Goal: Information Seeking & Learning: Find specific page/section

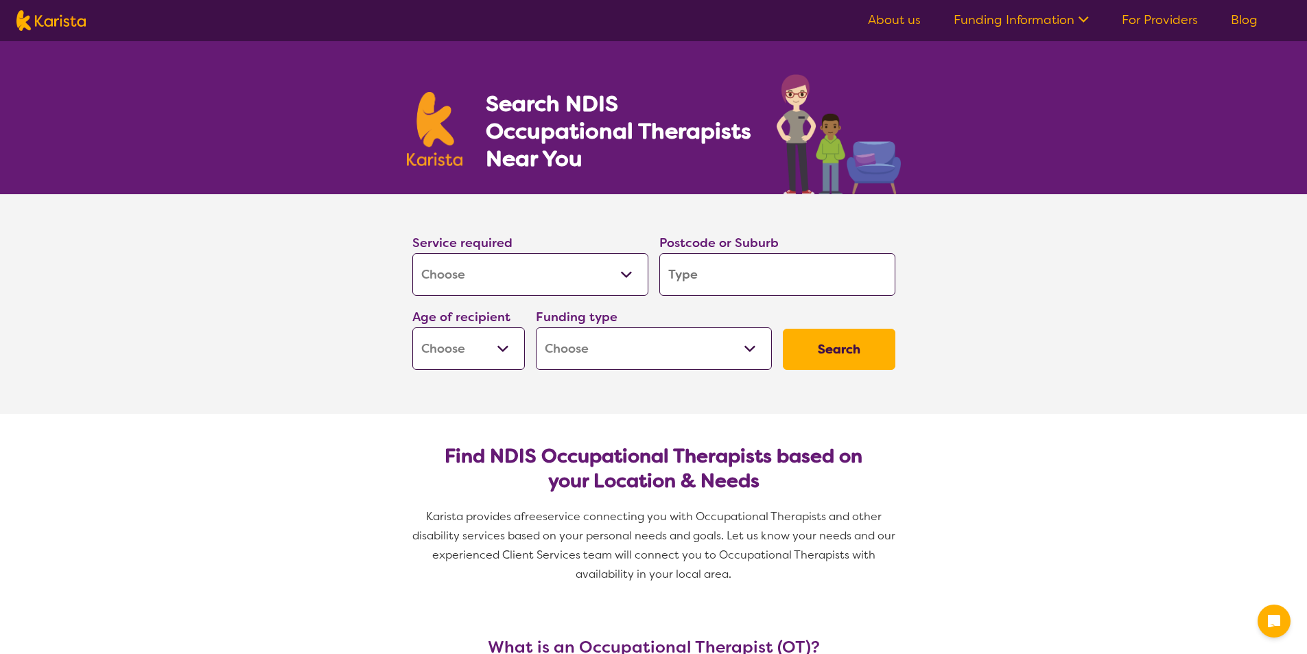
select select "[MEDICAL_DATA]"
click at [626, 271] on select "Allied Health Assistant Assessment (ADHD or Autism) Behaviour support Counselli…" at bounding box center [530, 274] width 236 height 43
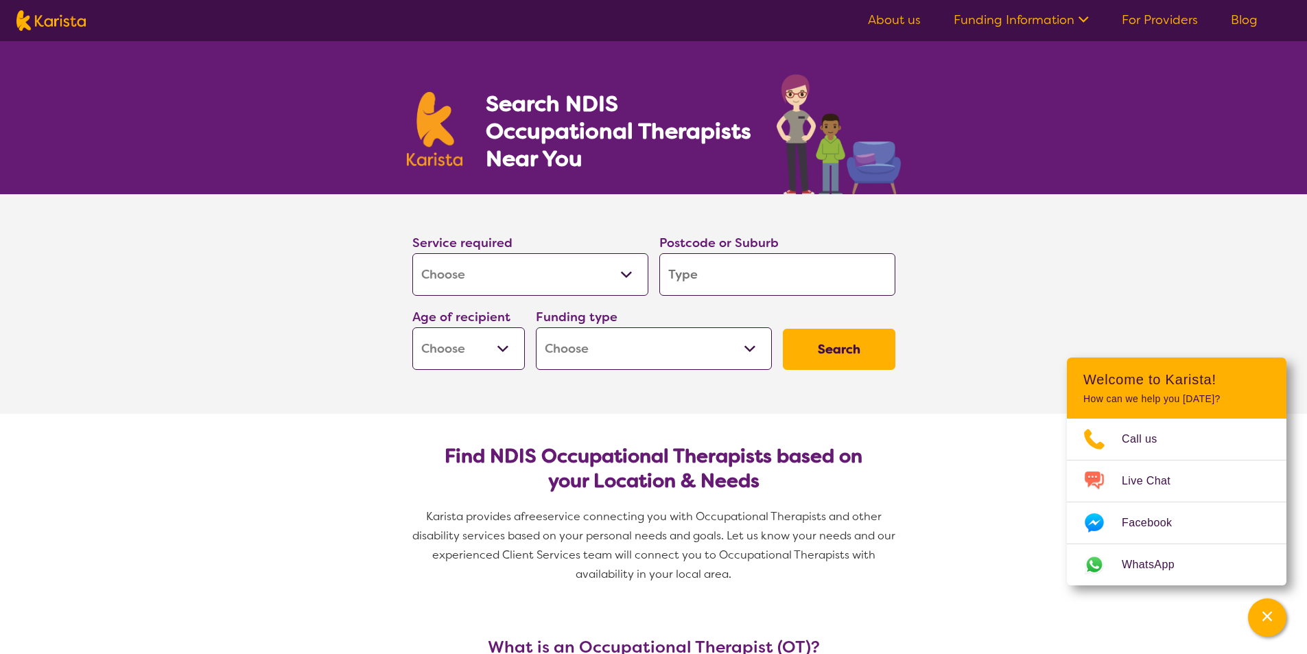
click at [412, 253] on select "Allied Health Assistant Assessment (ADHD or Autism) Behaviour support Counselli…" at bounding box center [530, 274] width 236 height 43
click at [750, 277] on input "search" at bounding box center [777, 274] width 236 height 43
type input "3"
type input "33"
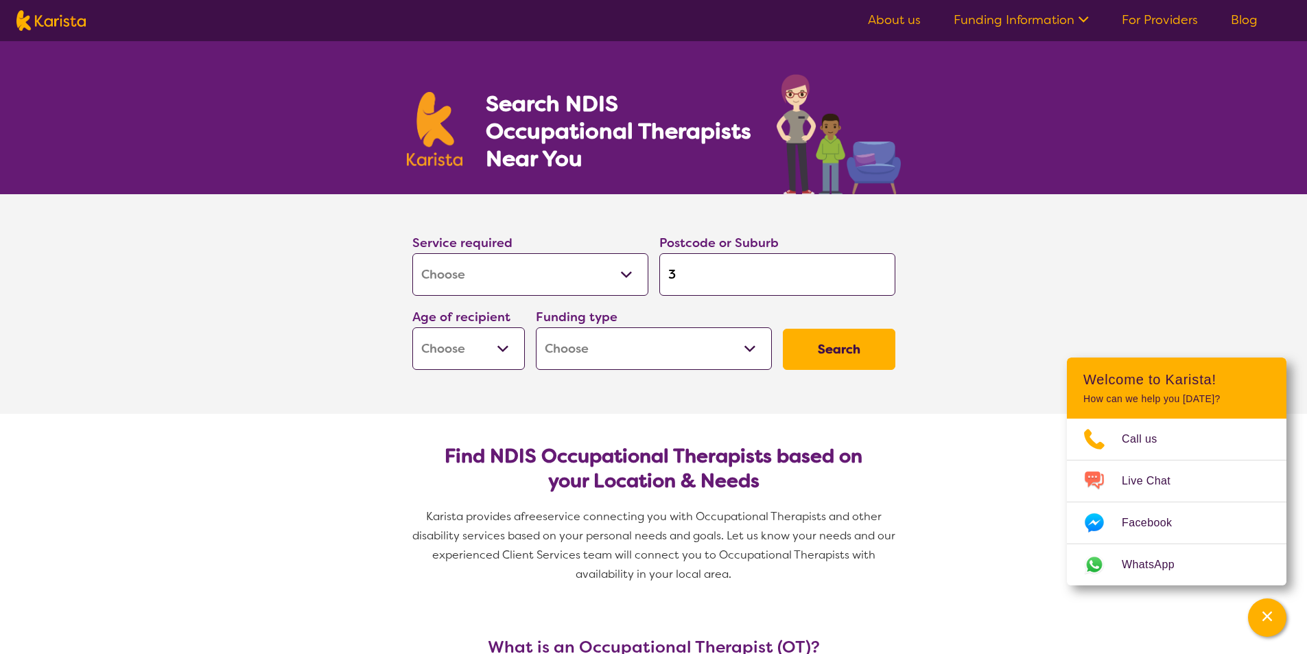
type input "33"
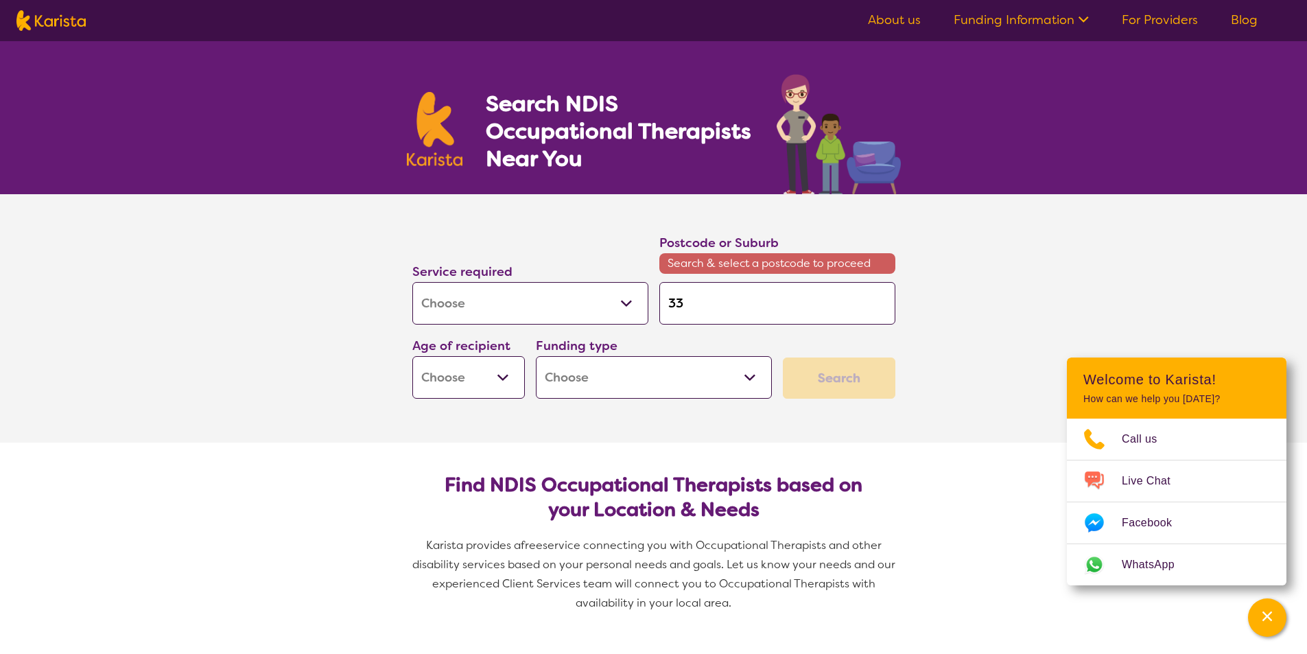
type input "339"
type input "3393"
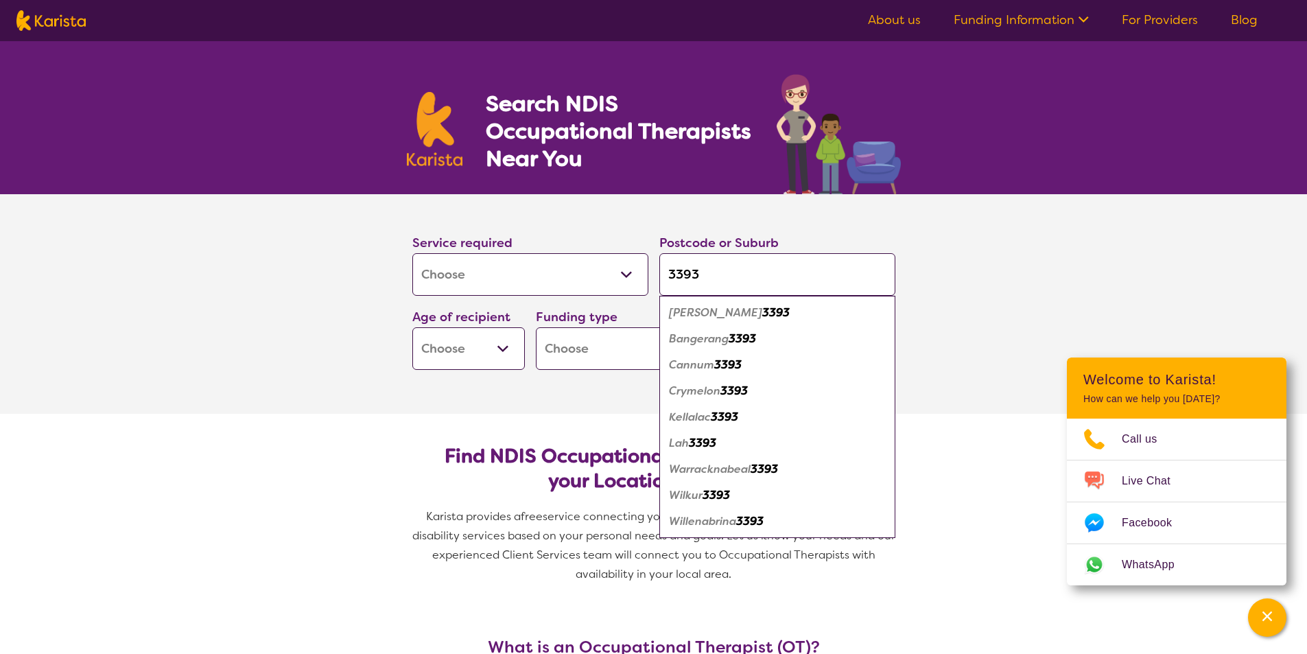
type input "3393"
click at [742, 468] on em "Warracknabeal" at bounding box center [710, 469] width 82 height 14
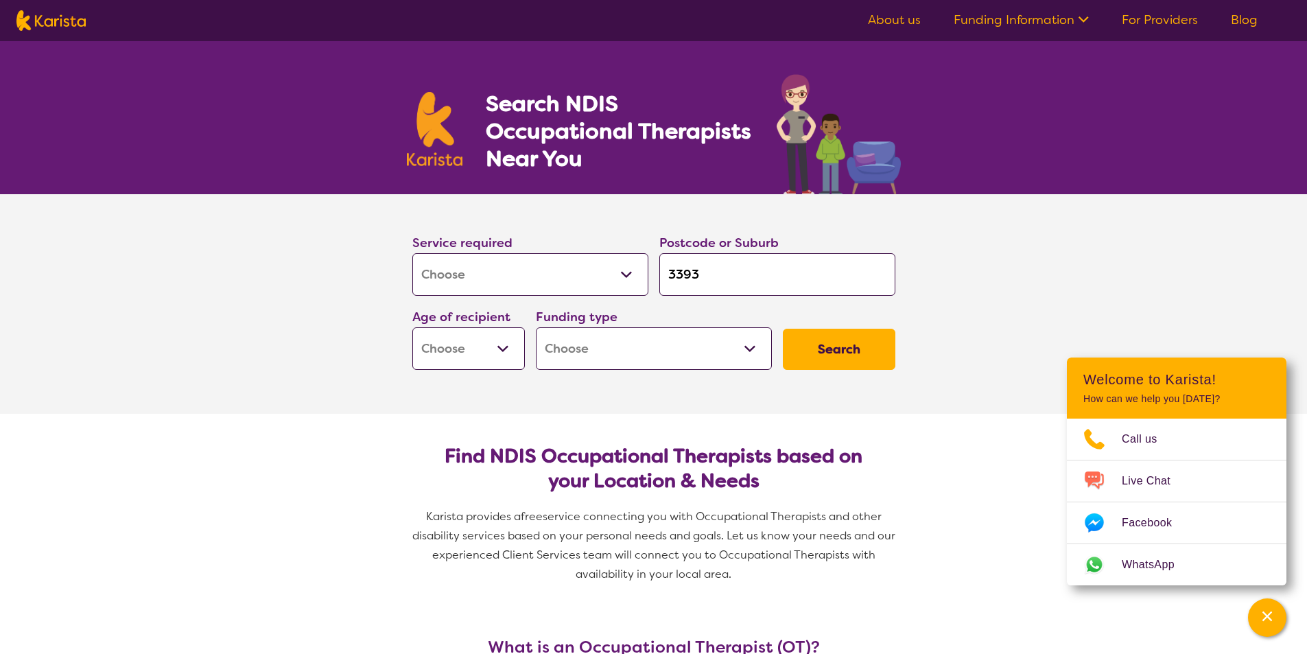
click at [504, 347] on select "Early Childhood - 0 to 9 Child - 10 to 11 Adolescent - 12 to 17 Adult - 18 to 6…" at bounding box center [468, 348] width 112 height 43
select select "AD"
click at [412, 327] on select "Early Childhood - 0 to 9 Child - 10 to 11 Adolescent - 12 to 17 Adult - 18 to 6…" at bounding box center [468, 348] width 112 height 43
select select "AD"
click at [747, 346] on select "Home Care Package (HCP) National Disability Insurance Scheme (NDIS) I don't know" at bounding box center [654, 348] width 236 height 43
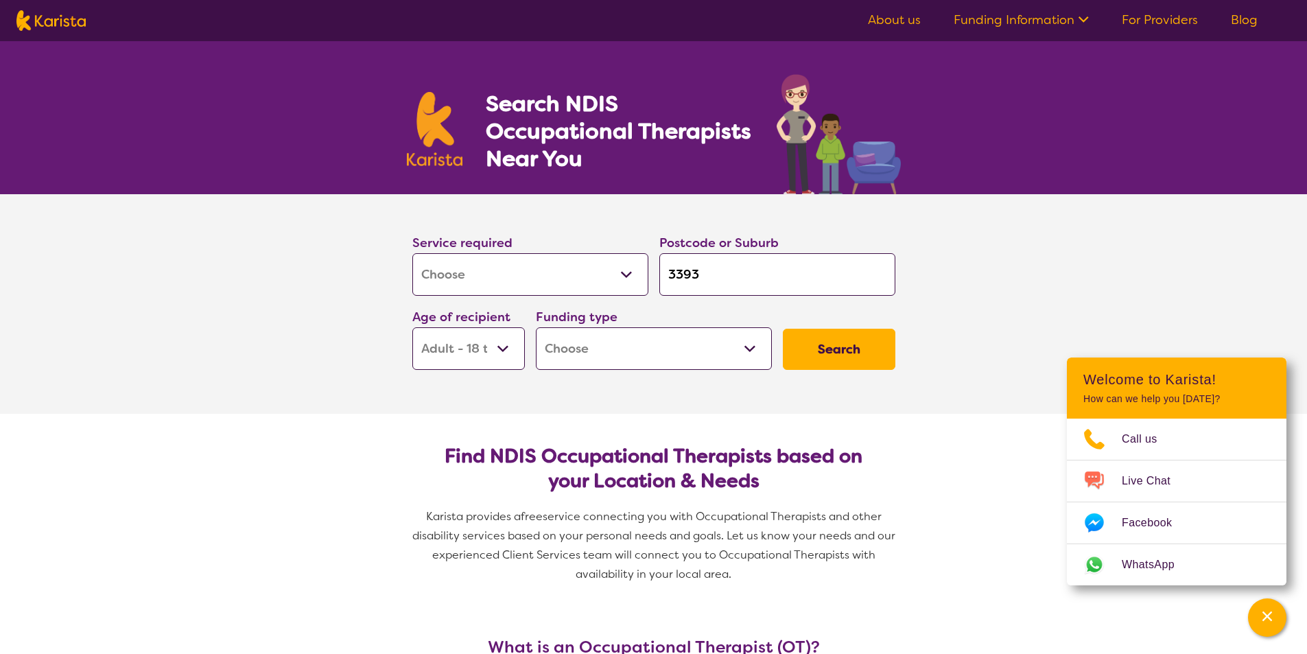
select select "i-don-t-know"
click at [536, 327] on select "Home Care Package (HCP) National Disability Insurance Scheme (NDIS) I don't know" at bounding box center [654, 348] width 236 height 43
select select "i-don-t-know"
click at [839, 342] on button "Search" at bounding box center [839, 349] width 112 height 41
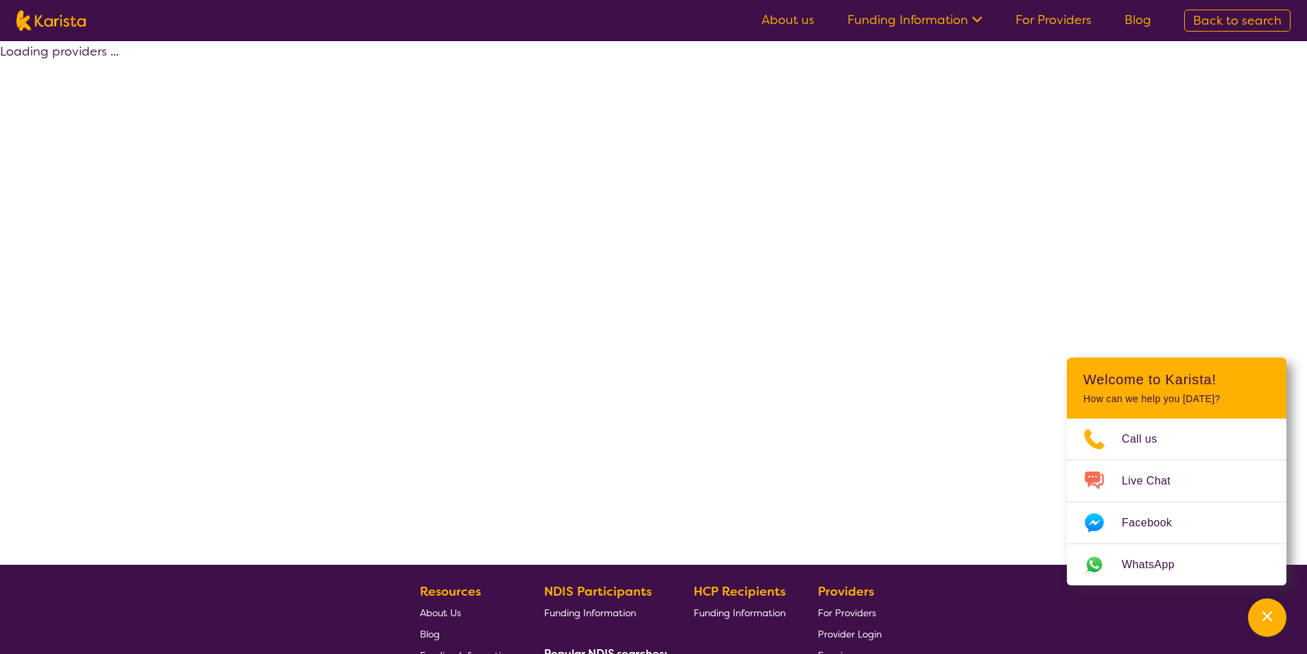
select select "[MEDICAL_DATA]"
select select "AD"
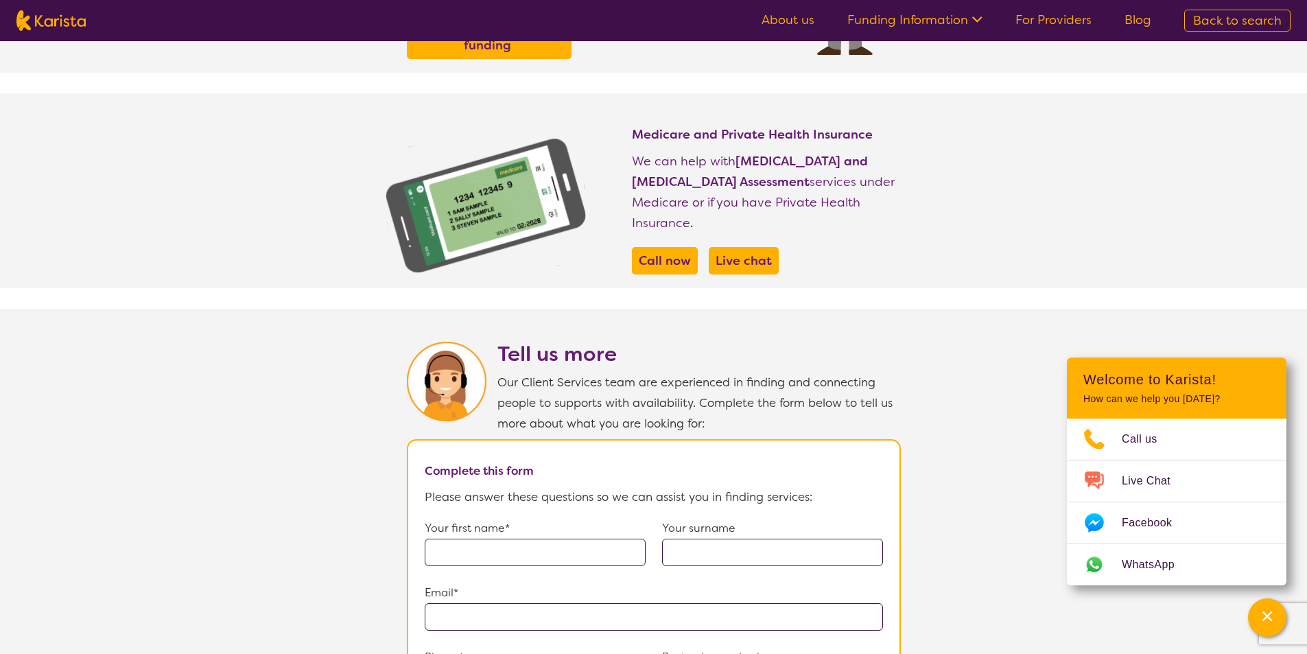
scroll to position [480, 0]
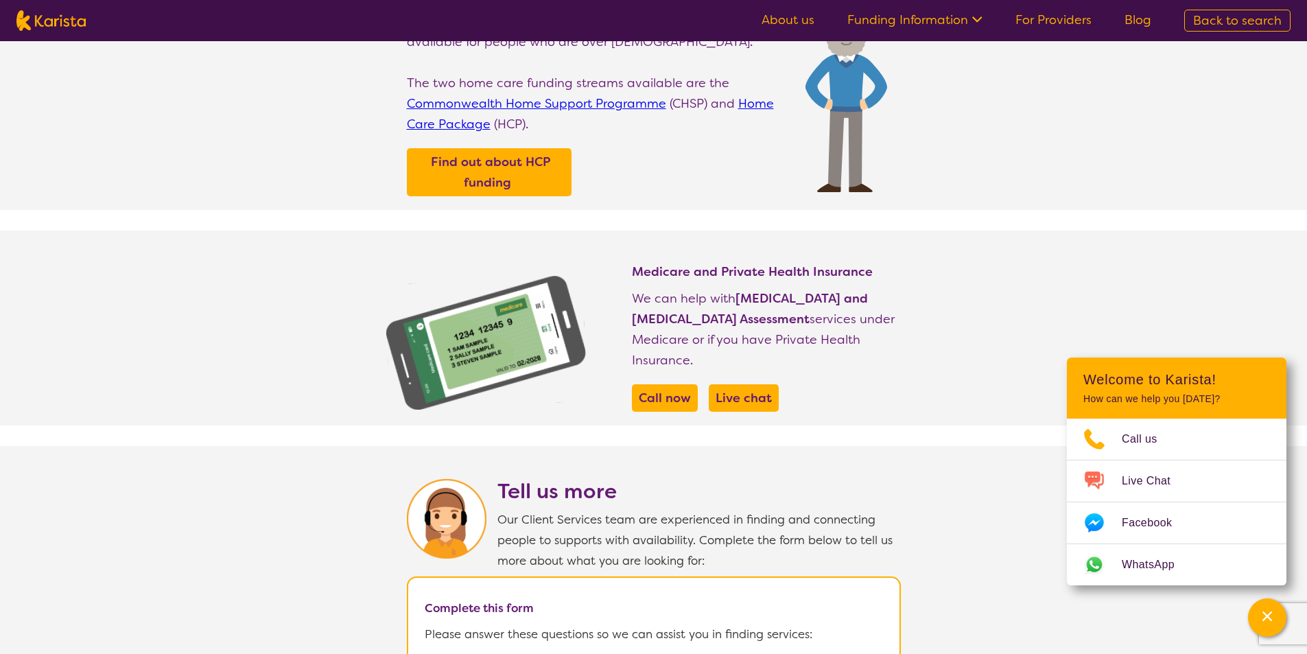
select select "[MEDICAL_DATA]"
select select "AD"
select select "i-don-t-know"
select select "[MEDICAL_DATA]"
select select "AD"
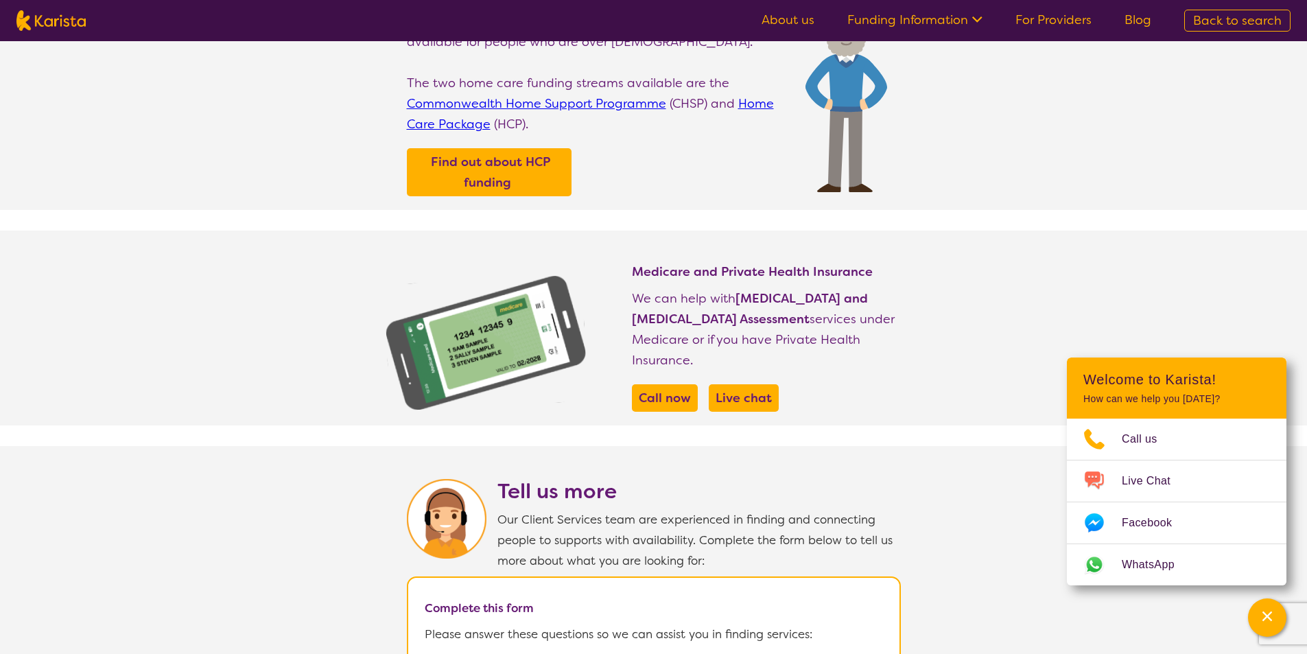
select select "i-don-t-know"
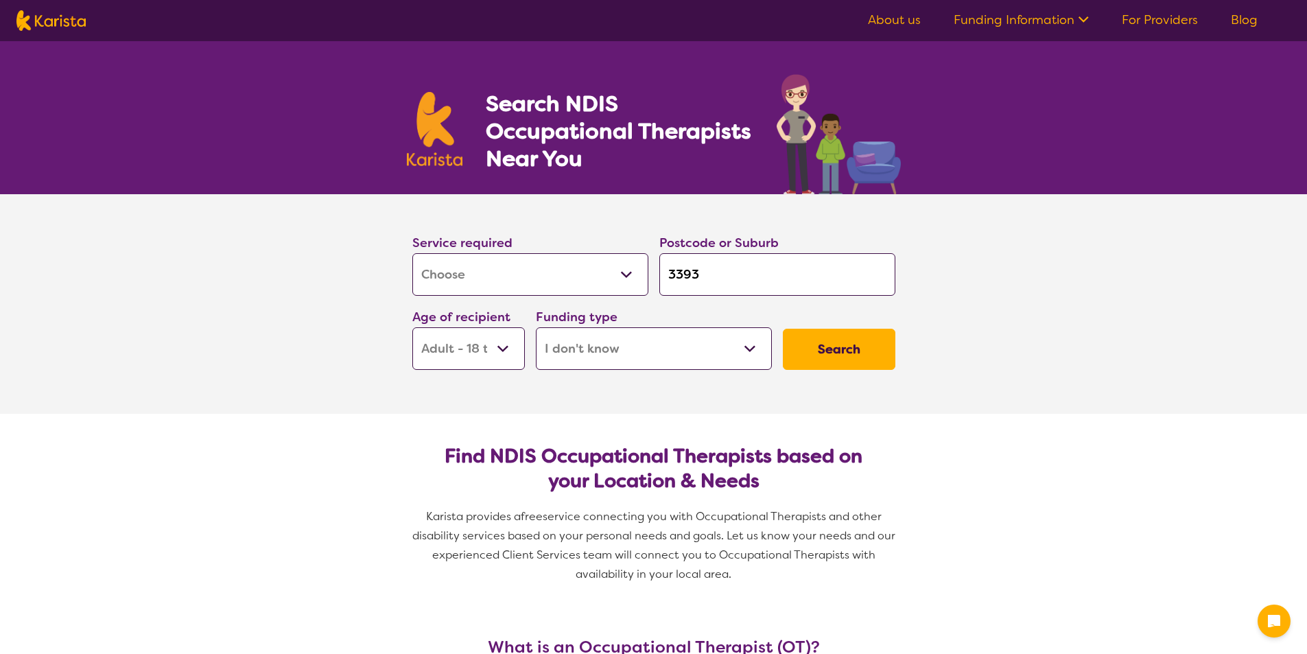
select select "[MEDICAL_DATA]"
select select "AD"
select select "i-don-t-know"
select select "[MEDICAL_DATA]"
select select "AD"
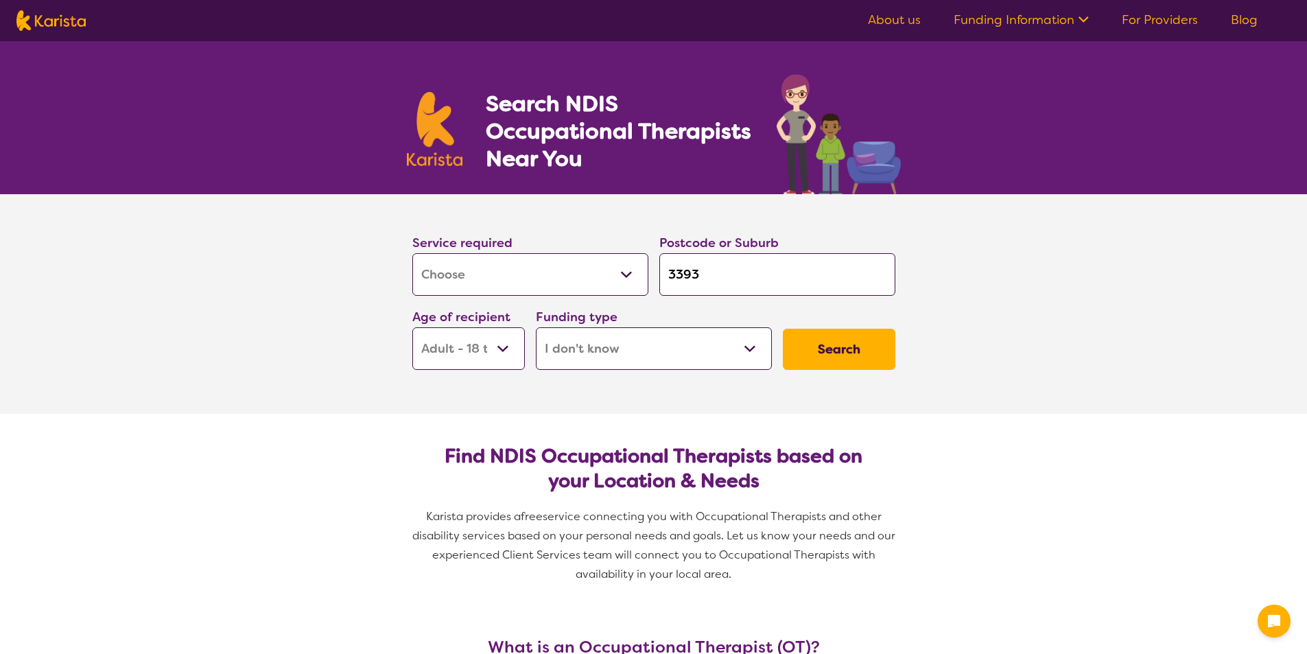
select select "i-don-t-know"
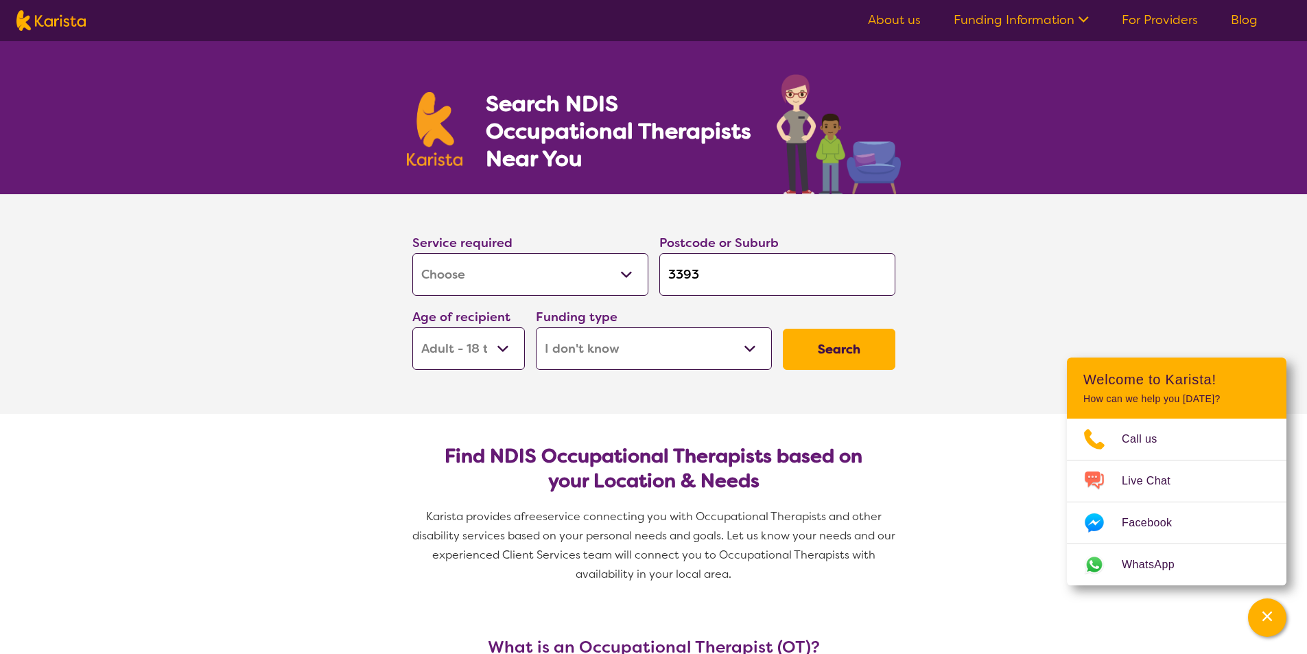
click at [499, 346] on select "Early Childhood - 0 to 9 Child - 10 to 11 Adolescent - 12 to 17 Adult - 18 to 6…" at bounding box center [468, 348] width 112 height 43
click at [412, 327] on select "Early Childhood - 0 to 9 Child - 10 to 11 Adolescent - 12 to 17 Adult - 18 to 6…" at bounding box center [468, 348] width 112 height 43
click at [827, 343] on button "Search" at bounding box center [839, 349] width 112 height 41
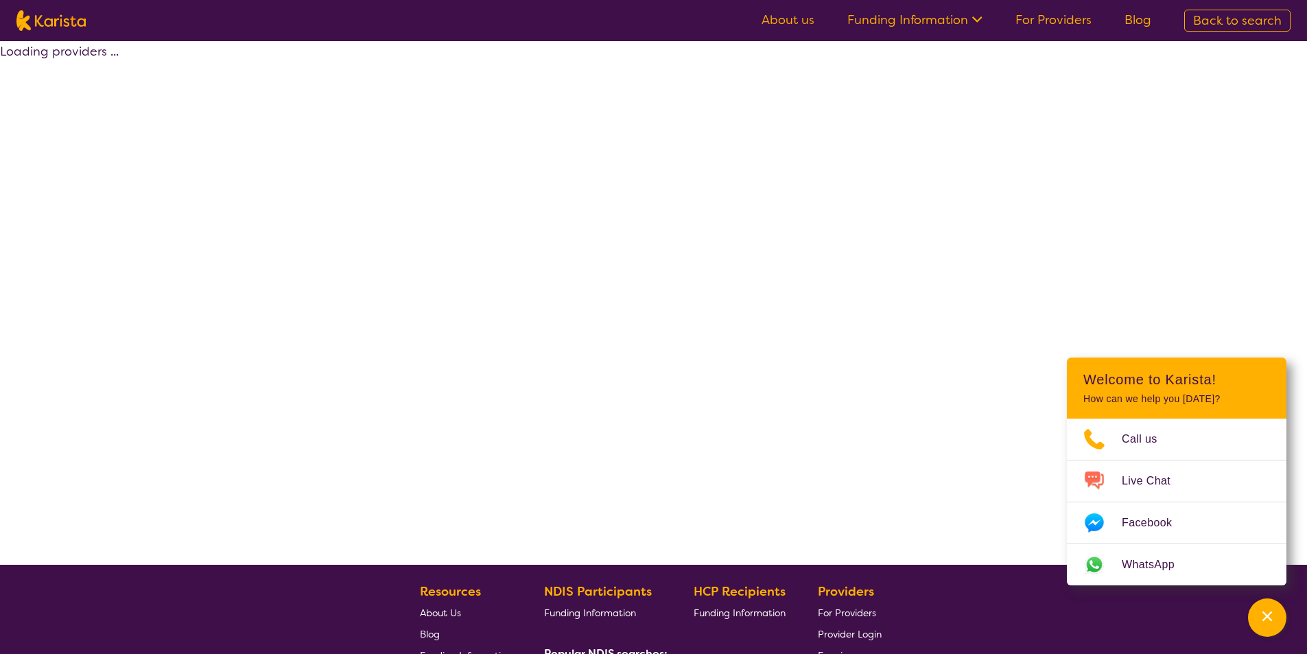
select select "[MEDICAL_DATA]"
select select "AD"
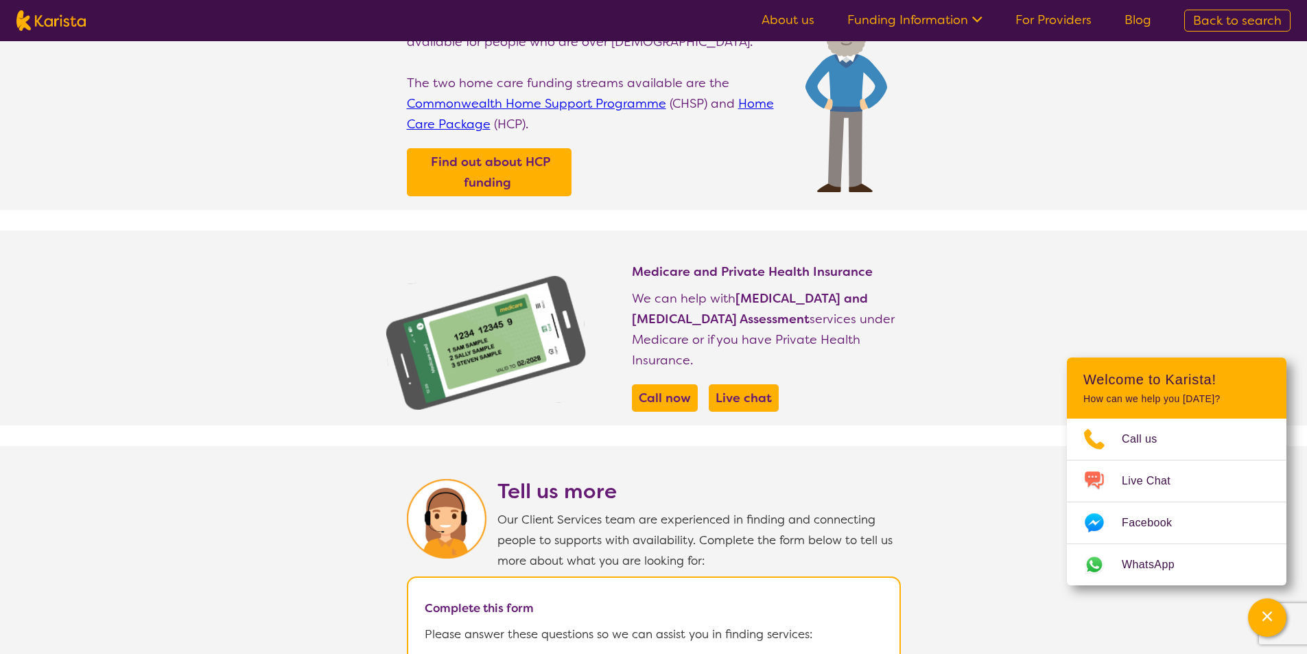
scroll to position [686, 0]
